Goal: Obtain resource: Download file/media

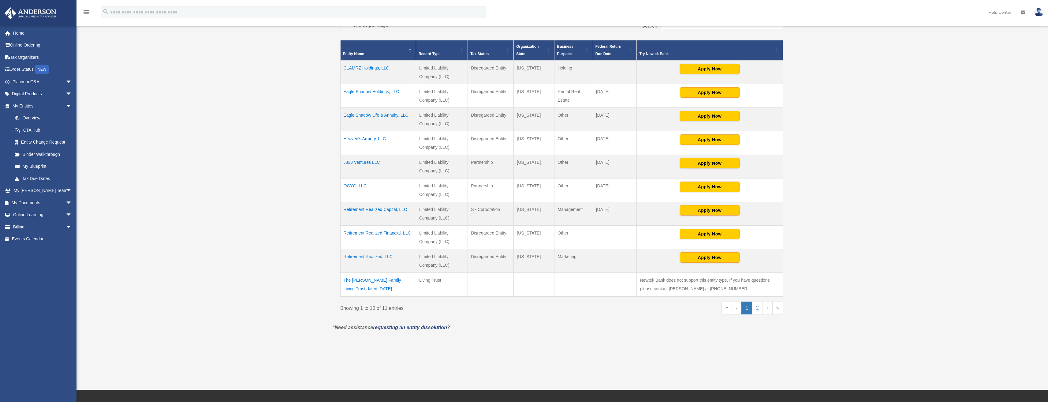
scroll to position [153, 0]
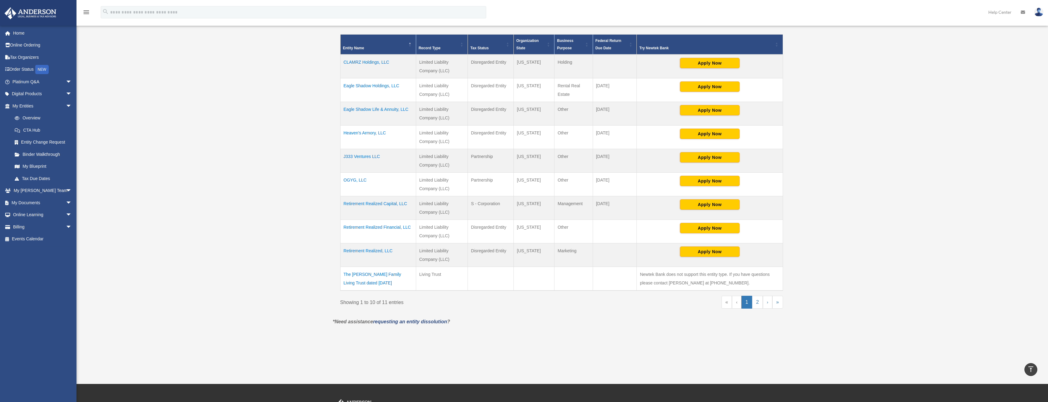
click at [361, 60] on td "CLAMRZ Holdings, LLC" at bounding box center [378, 66] width 76 height 24
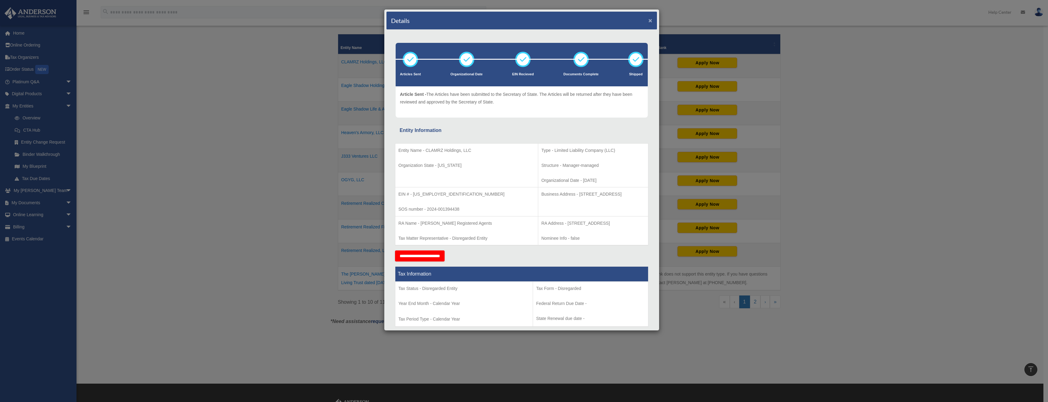
click at [648, 19] on button "×" at bounding box center [650, 20] width 4 height 6
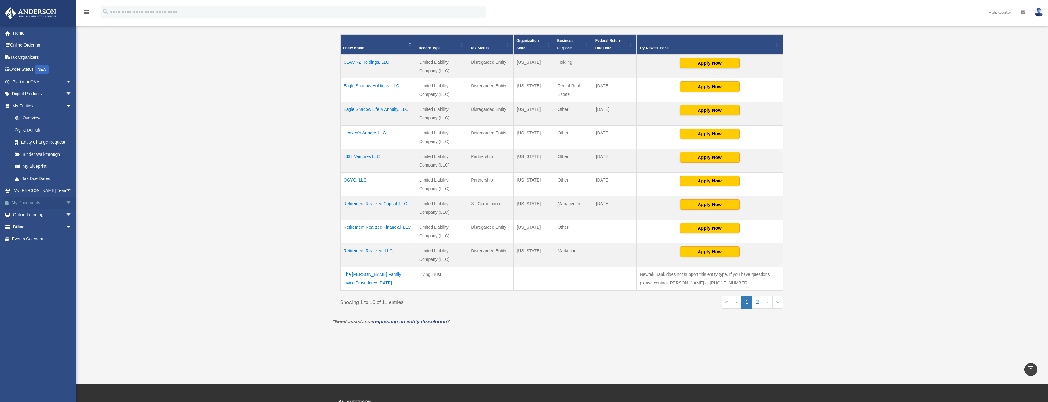
click at [66, 202] on span "arrow_drop_down" at bounding box center [72, 202] width 12 height 13
click at [31, 213] on link "Box" at bounding box center [45, 215] width 73 height 12
click at [29, 214] on link "Box" at bounding box center [45, 215] width 73 height 12
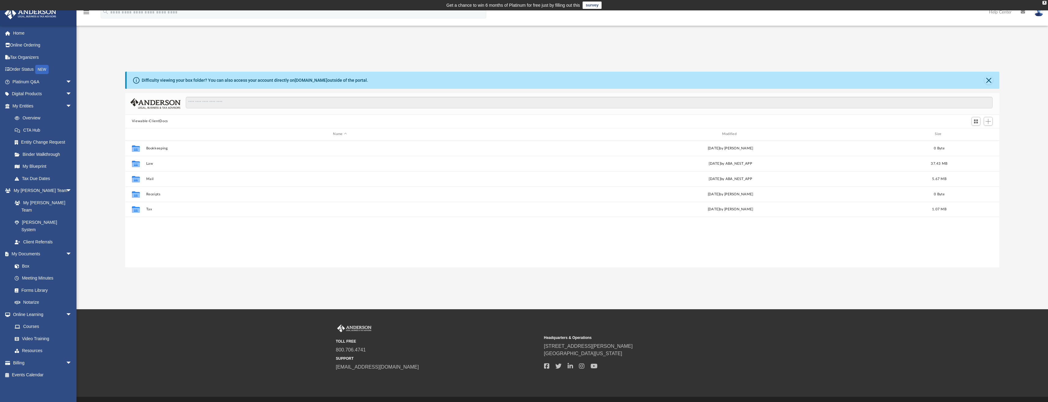
scroll to position [135, 870]
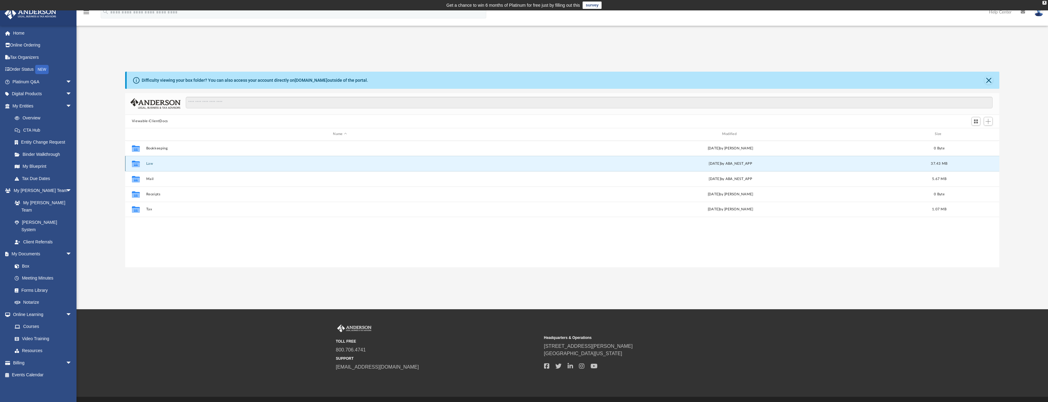
click at [149, 164] on button "Law" at bounding box center [340, 163] width 388 height 4
click at [149, 164] on button "CLAMRZ Holdings, LLC" at bounding box center [339, 163] width 386 height 4
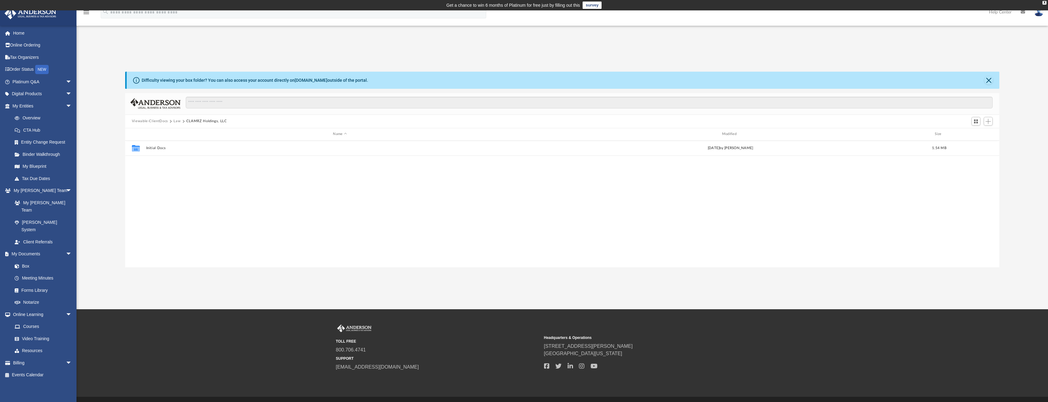
click at [149, 164] on div "Collaborated Folder Initial Docs [DATE] by [PERSON_NAME] 1.54 MB" at bounding box center [562, 203] width 874 height 127
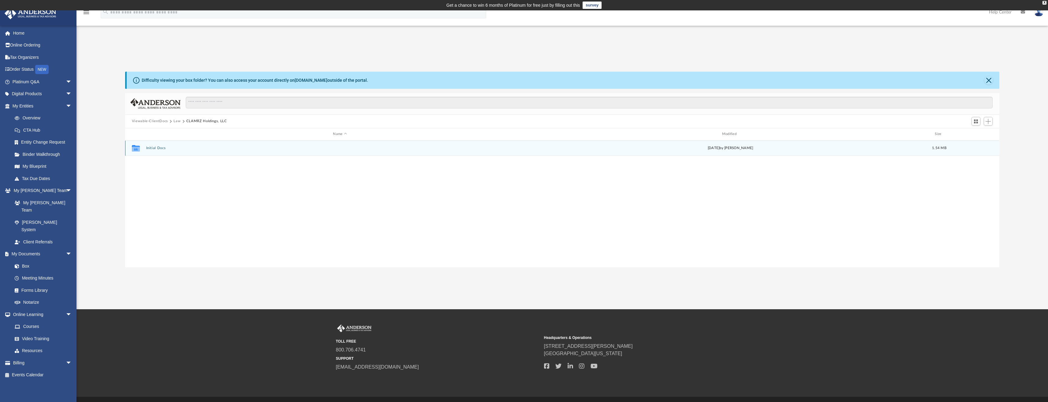
click at [157, 149] on button "Initial Docs" at bounding box center [340, 148] width 388 height 4
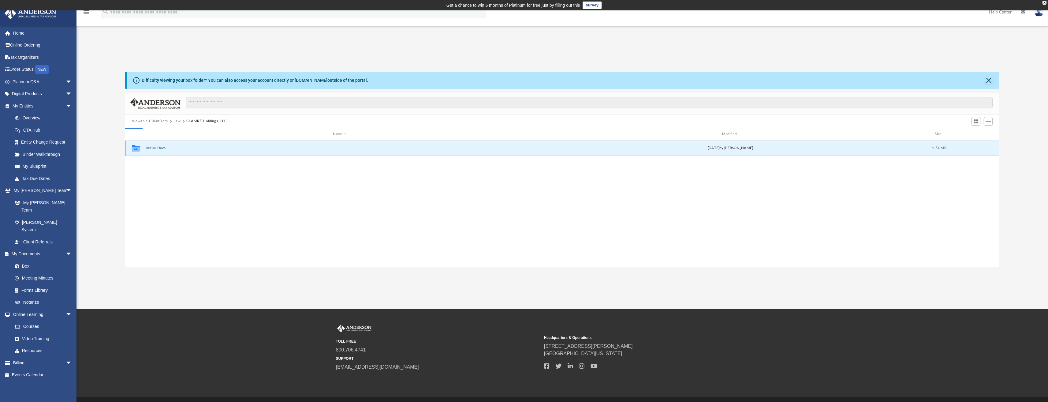
click at [157, 149] on button "Initial Docs" at bounding box center [340, 148] width 388 height 4
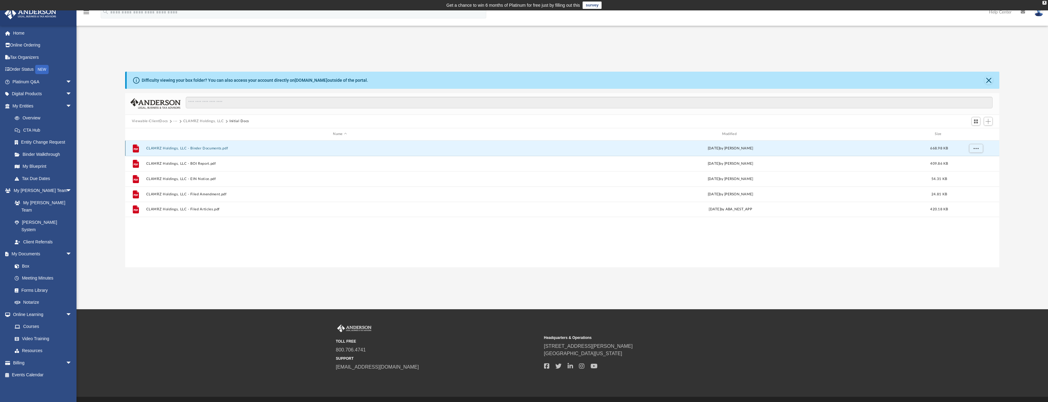
click at [167, 147] on button "CLAMRZ Holdings, LLC - Binder Documents.pdf" at bounding box center [340, 148] width 388 height 4
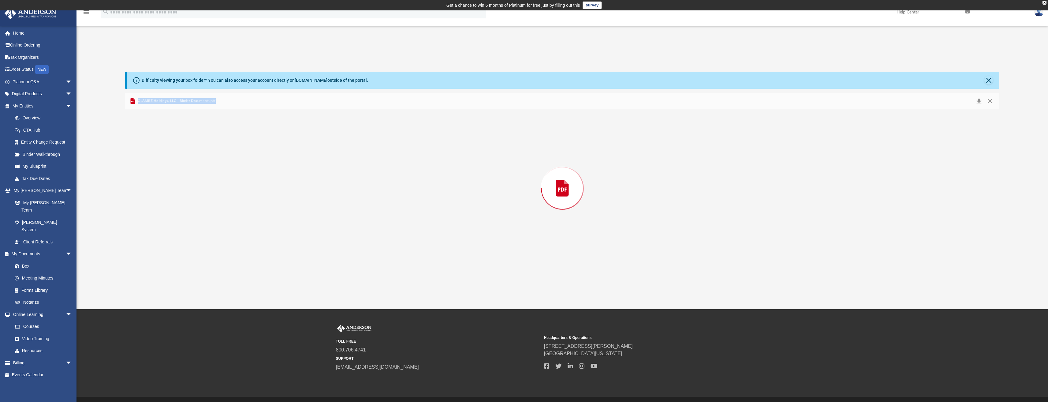
click at [167, 147] on div "Preview" at bounding box center [562, 188] width 874 height 158
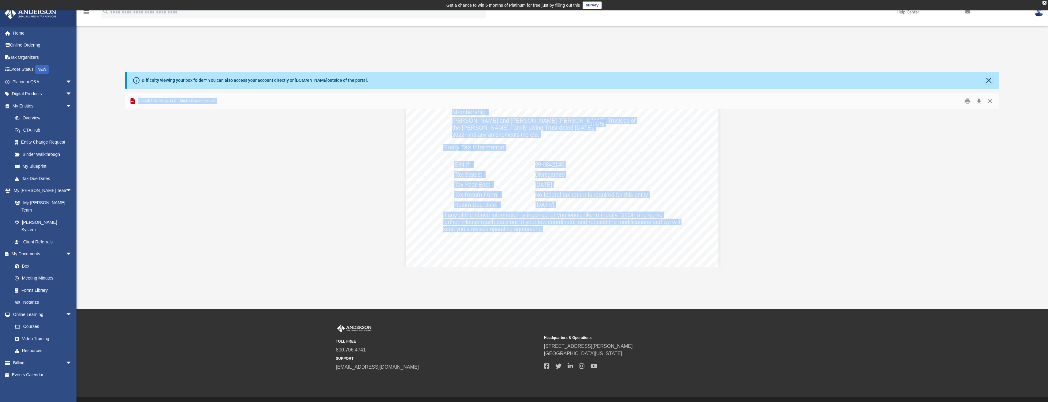
scroll to position [1499, 0]
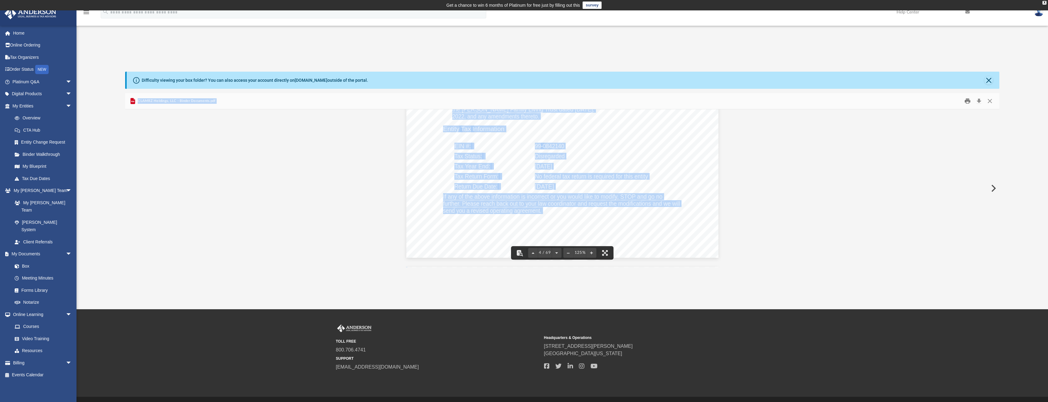
click at [967, 102] on button "Print" at bounding box center [967, 100] width 12 height 9
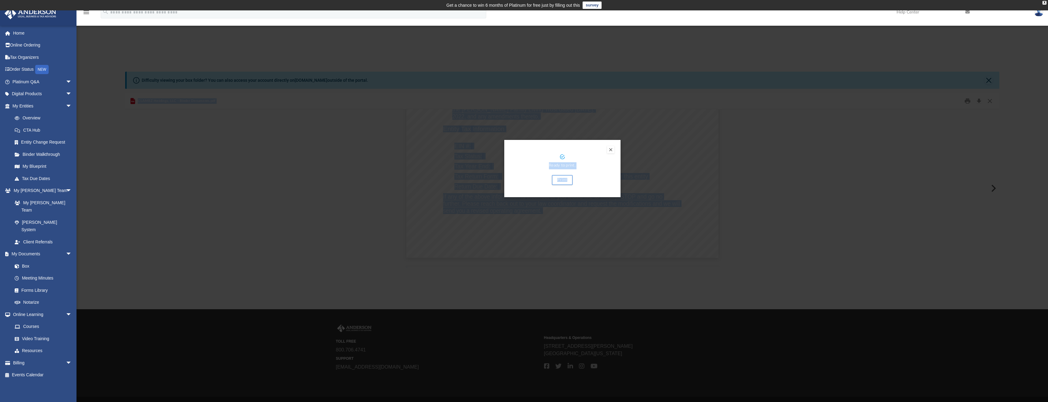
click at [613, 150] on button "Preview" at bounding box center [610, 149] width 7 height 7
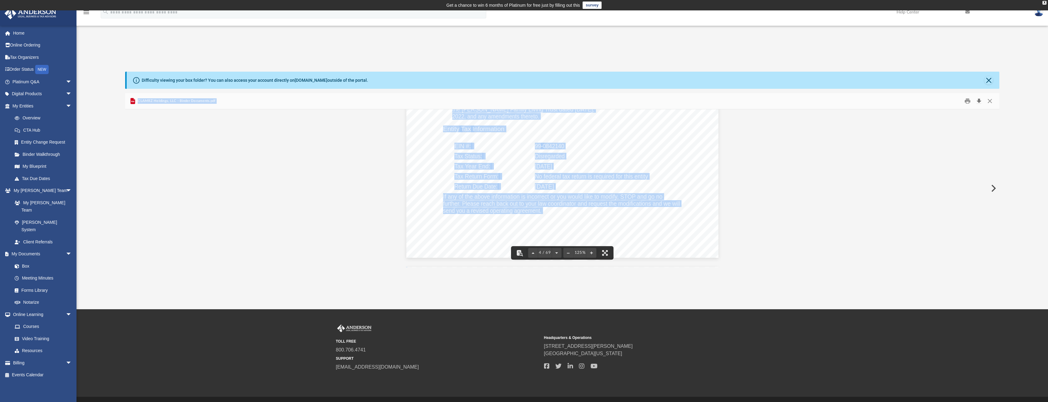
click at [979, 99] on button "Download" at bounding box center [978, 100] width 11 height 9
click at [33, 168] on link "My Blueprint" at bounding box center [45, 166] width 73 height 12
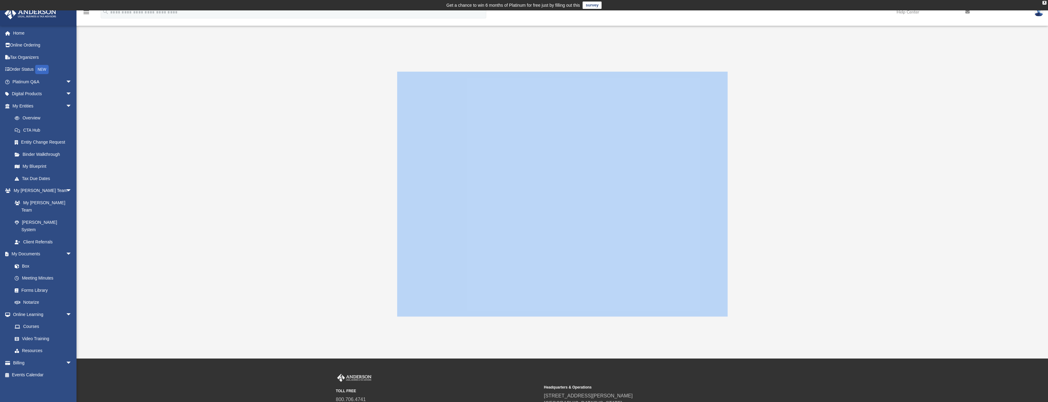
click at [376, 259] on div at bounding box center [562, 194] width 874 height 245
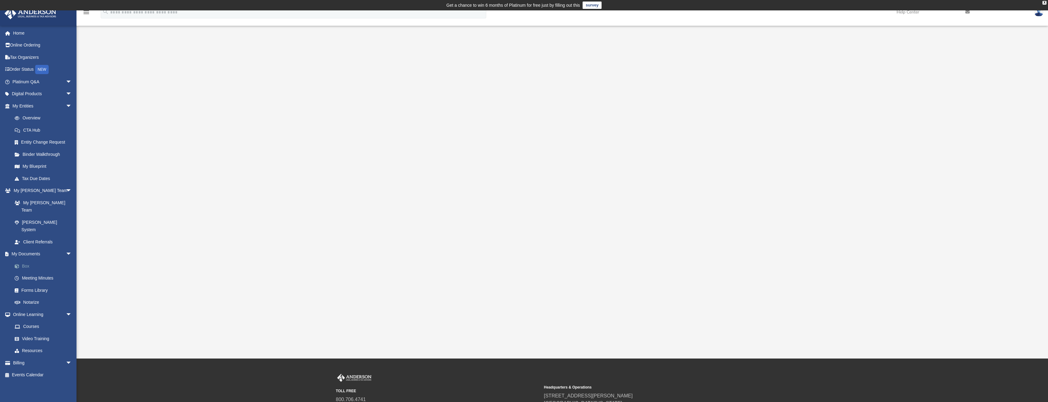
click at [30, 260] on link "Box" at bounding box center [45, 266] width 73 height 12
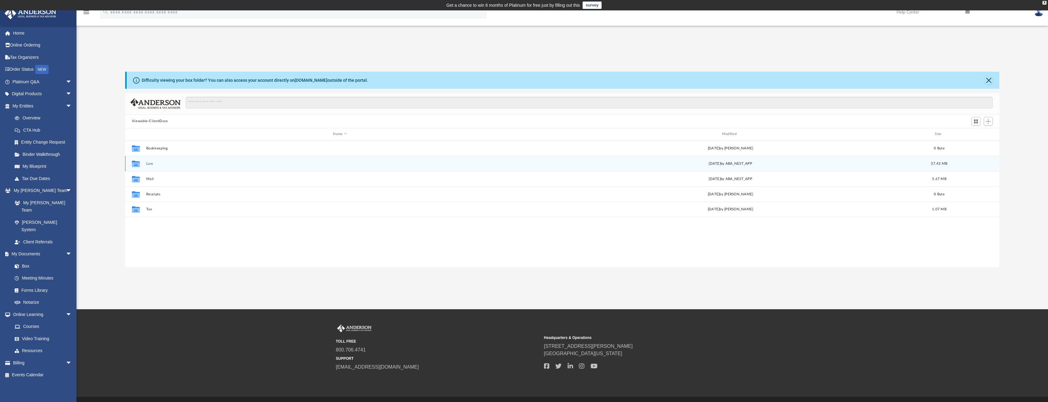
scroll to position [135, 870]
click at [149, 164] on button "Law" at bounding box center [340, 163] width 388 height 4
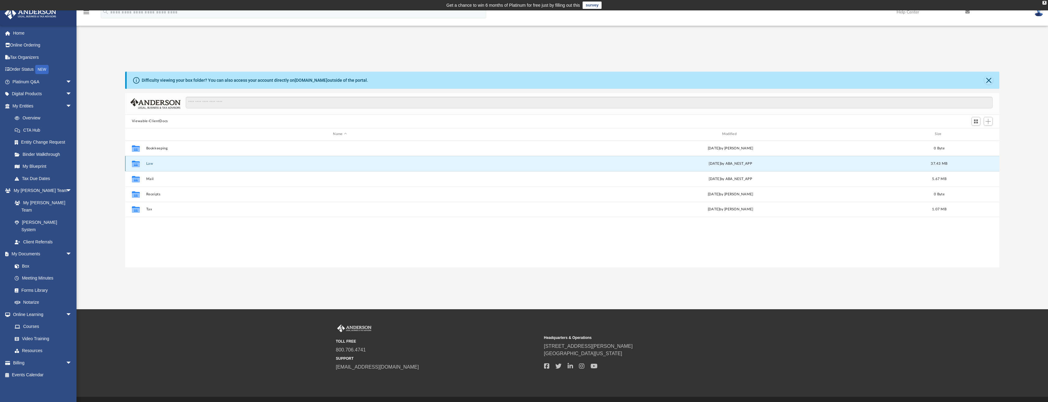
click at [149, 164] on button "Law" at bounding box center [340, 163] width 388 height 4
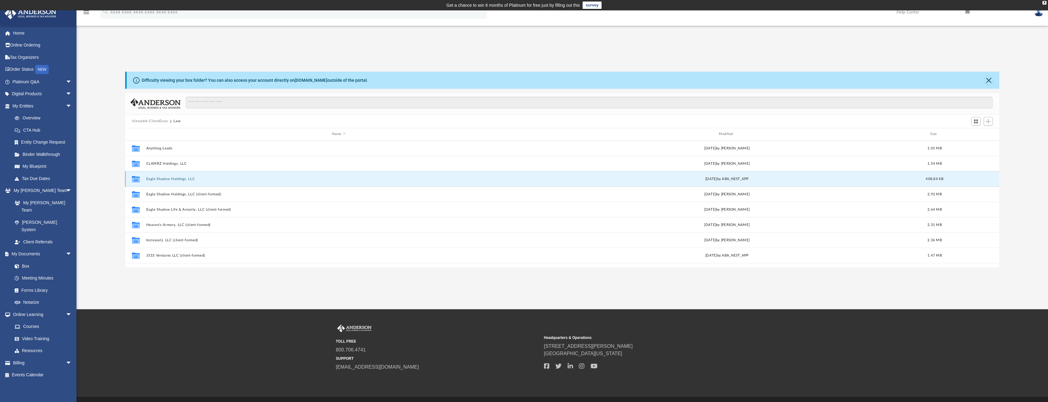
click at [173, 178] on button "Eagle Shadow Holdings, LLC" at bounding box center [339, 179] width 386 height 4
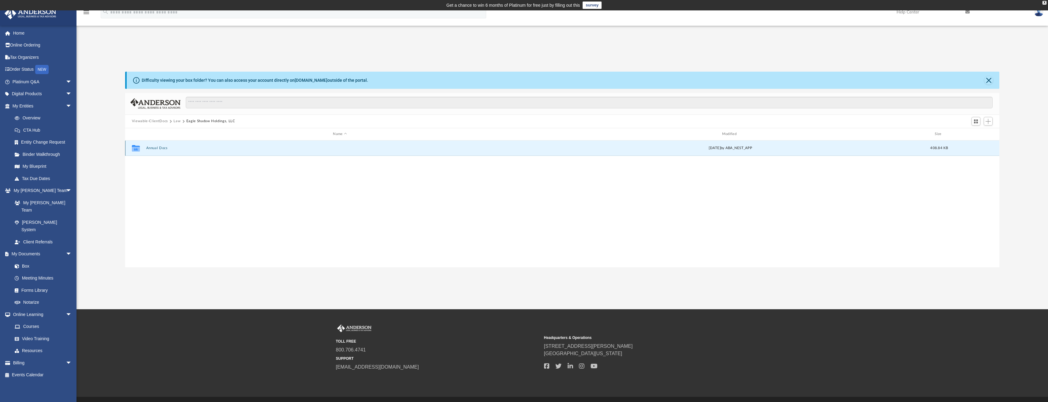
click at [159, 147] on button "Annual Docs" at bounding box center [340, 148] width 388 height 4
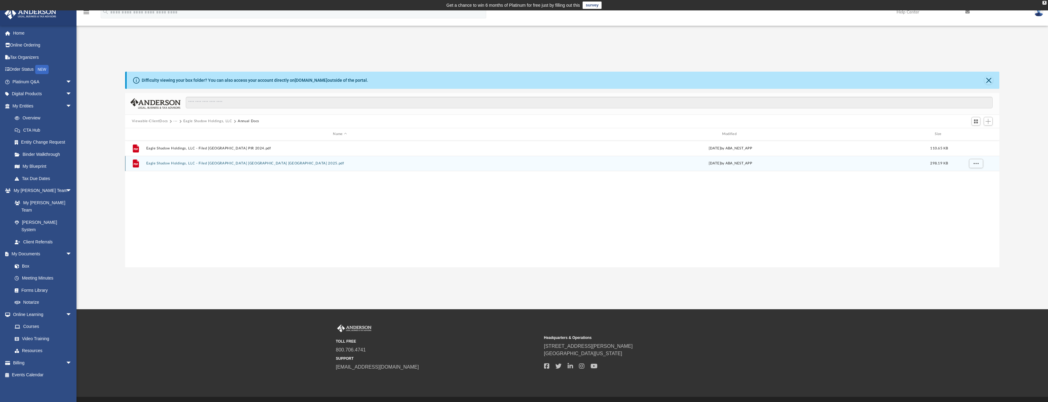
click at [162, 163] on button "Eagle Shadow Holdings, LLC - Filed [GEOGRAPHIC_DATA] [GEOGRAPHIC_DATA] [GEOGRAP…" at bounding box center [340, 163] width 388 height 4
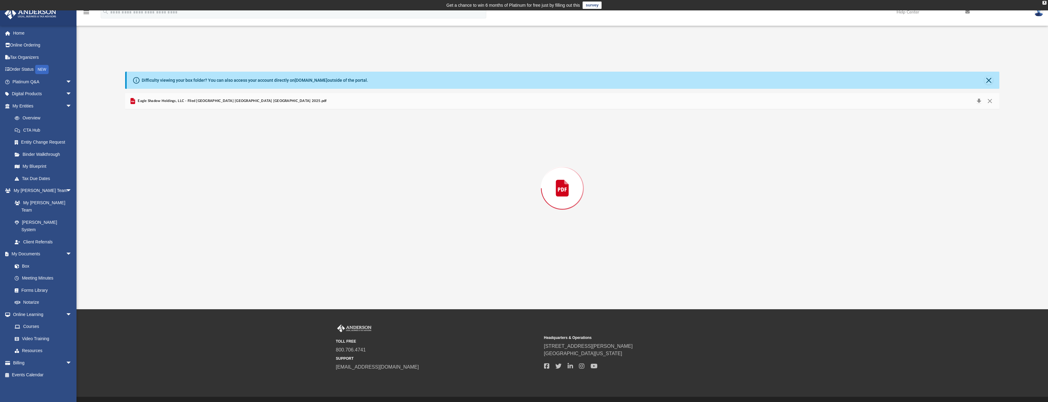
click at [162, 163] on div "Preview" at bounding box center [562, 188] width 874 height 158
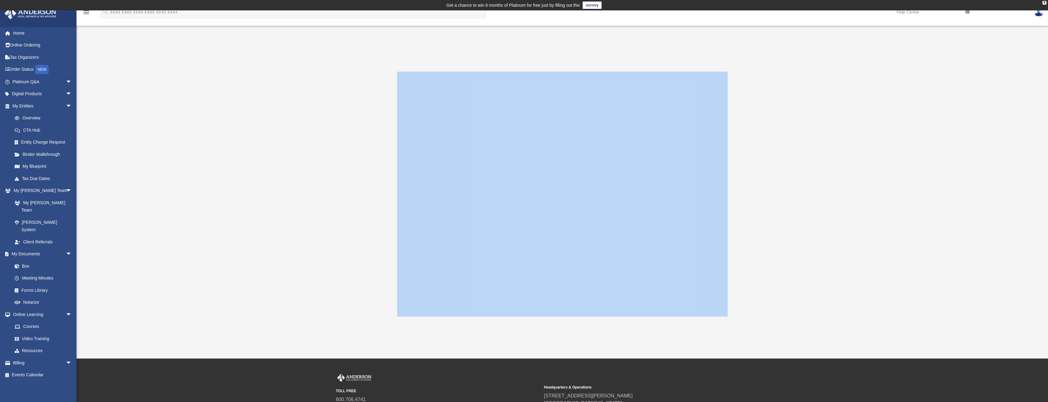
click at [364, 162] on div at bounding box center [562, 194] width 874 height 245
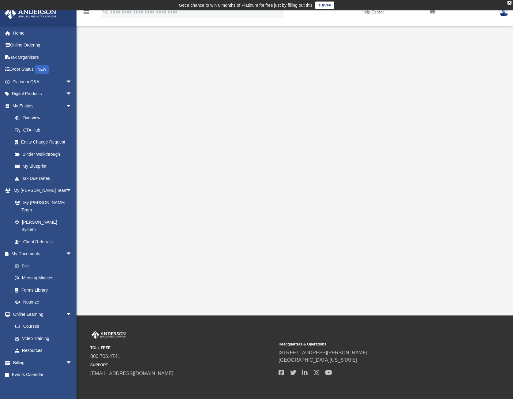
click at [32, 260] on link "Box" at bounding box center [45, 266] width 73 height 12
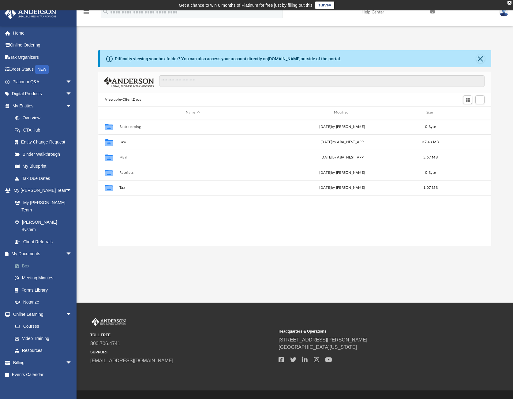
scroll to position [135, 388]
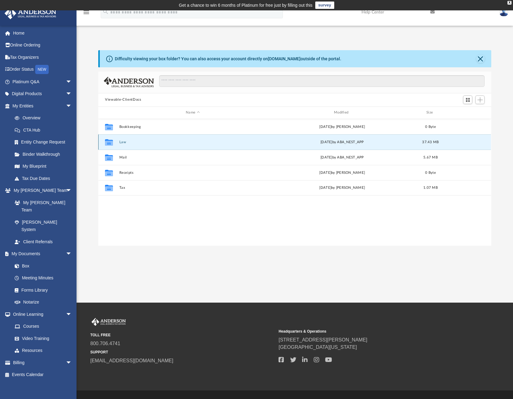
click at [122, 142] on button "Law" at bounding box center [192, 142] width 147 height 4
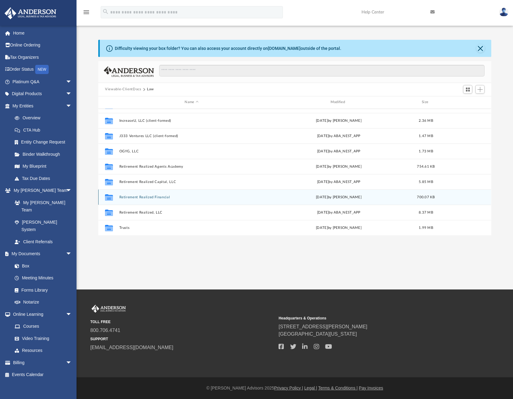
scroll to position [118, 0]
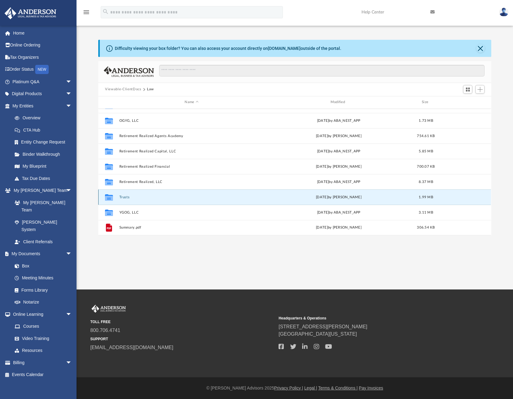
click at [126, 196] on button "Trusts" at bounding box center [191, 197] width 144 height 4
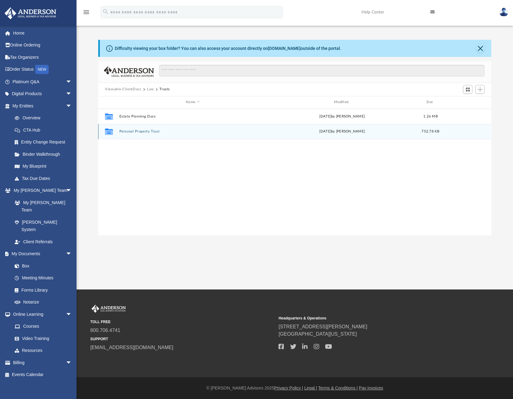
click at [146, 131] on button "Personal Property Trust" at bounding box center [192, 131] width 147 height 4
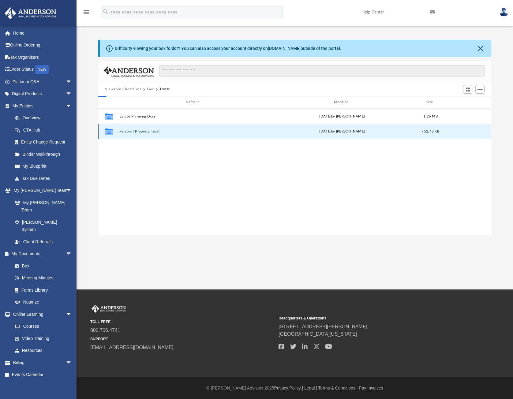
click at [146, 131] on button "Personal Property Trust" at bounding box center [192, 131] width 147 height 4
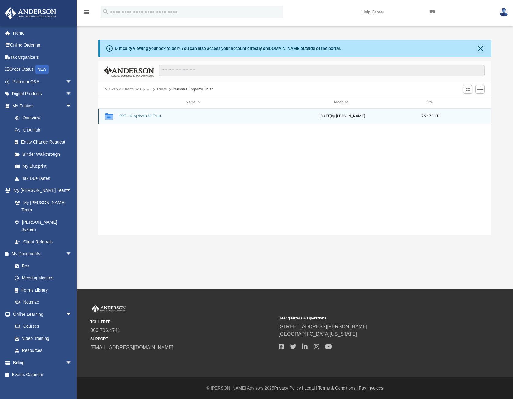
click at [146, 117] on button "PPT - Kingdom333 Trust" at bounding box center [192, 116] width 147 height 4
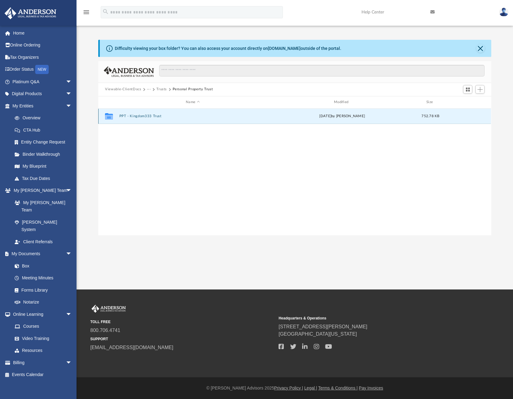
click at [146, 117] on button "PPT - Kingdom333 Trust" at bounding box center [192, 116] width 147 height 4
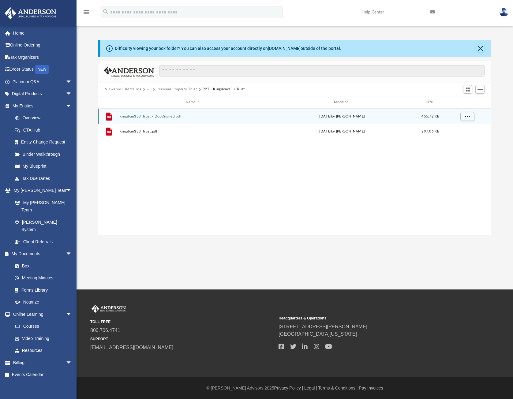
click at [156, 117] on button "Kingdom333 Trust - DocuSigned.pdf" at bounding box center [192, 116] width 147 height 4
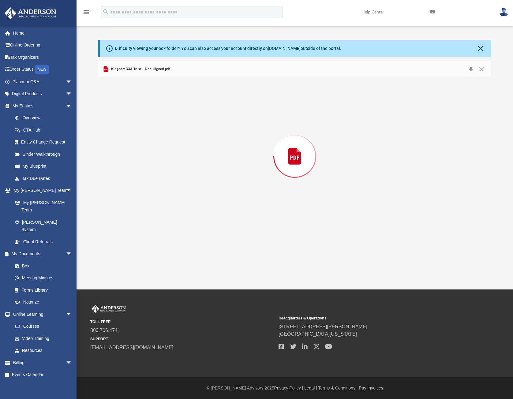
click at [156, 117] on div "Preview" at bounding box center [294, 156] width 393 height 158
click at [472, 71] on button "Download" at bounding box center [470, 68] width 11 height 9
